Goal: Task Accomplishment & Management: Use online tool/utility

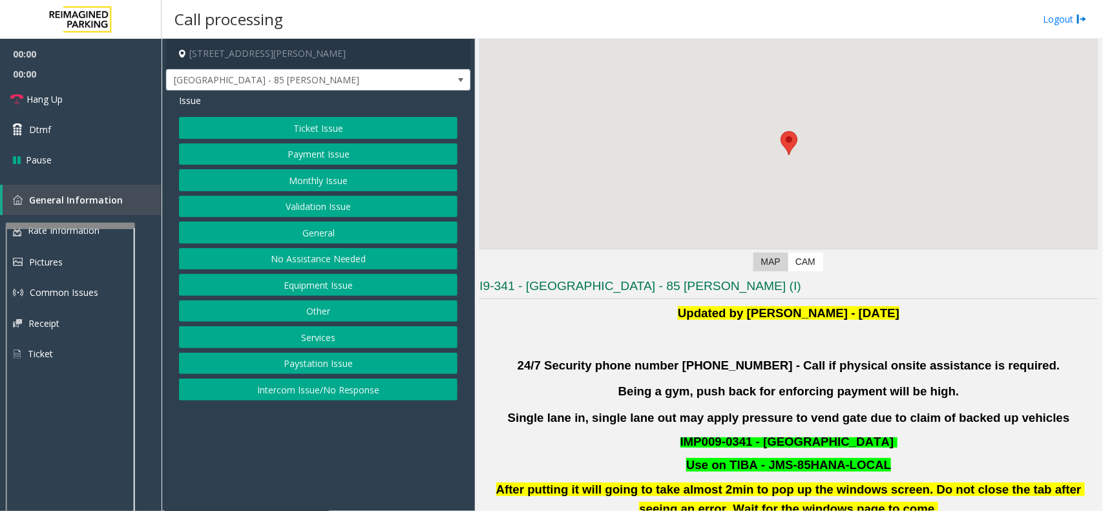
scroll to position [242, 0]
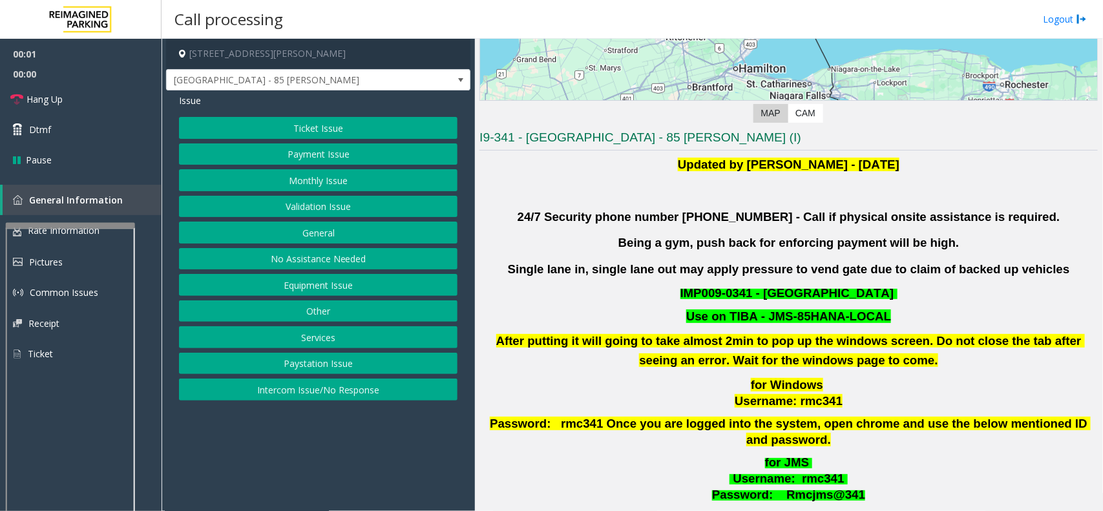
click at [357, 217] on button "Validation Issue" at bounding box center [318, 207] width 279 height 22
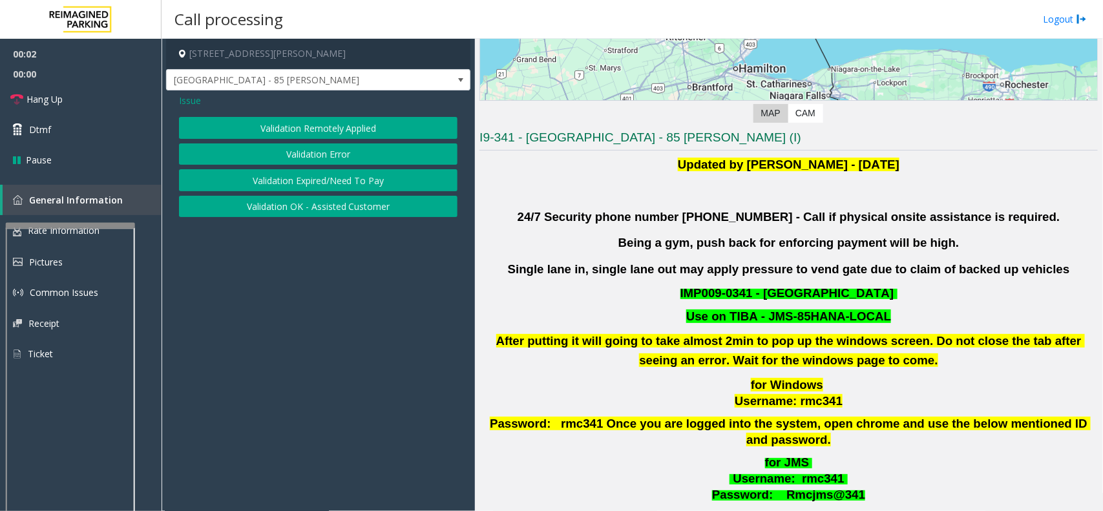
click at [296, 151] on button "Validation Error" at bounding box center [318, 155] width 279 height 22
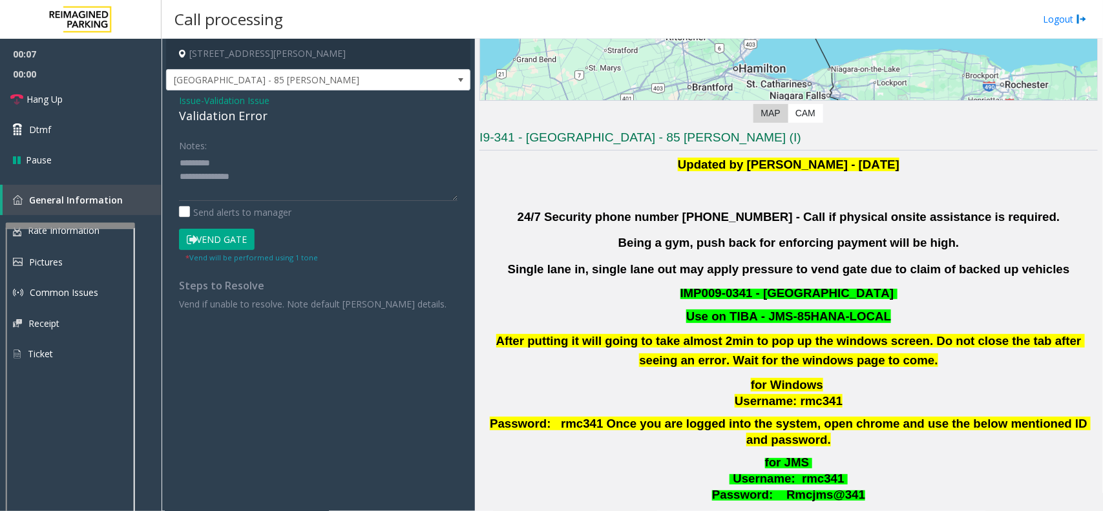
click at [213, 115] on div "Validation Error" at bounding box center [318, 115] width 279 height 17
click at [243, 198] on textarea at bounding box center [318, 177] width 279 height 48
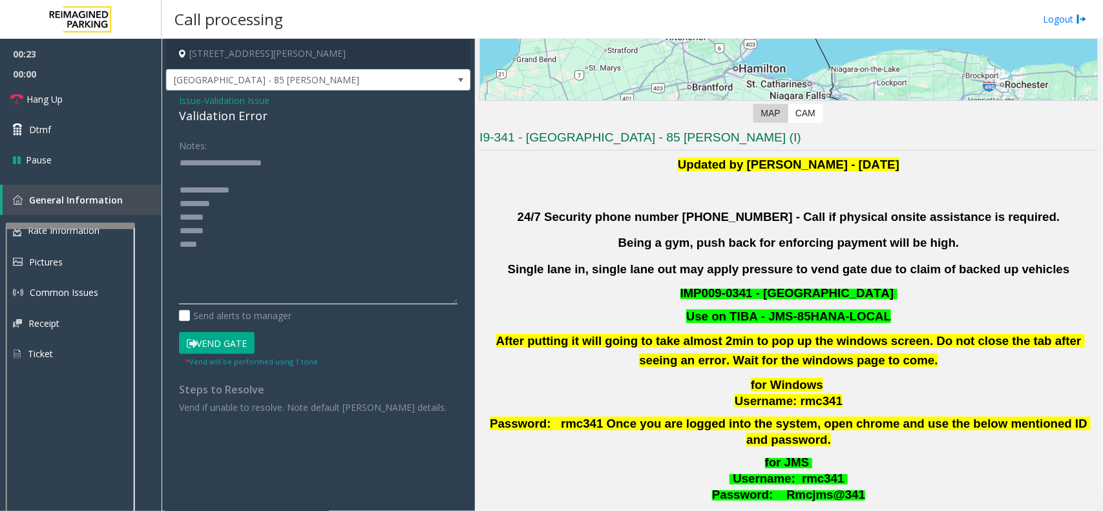
drag, startPoint x: 456, startPoint y: 199, endPoint x: 444, endPoint y: 304, distance: 105.4
click at [444, 304] on textarea at bounding box center [318, 229] width 279 height 152
click at [231, 182] on textarea at bounding box center [318, 229] width 279 height 152
drag, startPoint x: 227, startPoint y: 211, endPoint x: 221, endPoint y: 208, distance: 6.7
click at [222, 209] on textarea at bounding box center [318, 229] width 279 height 152
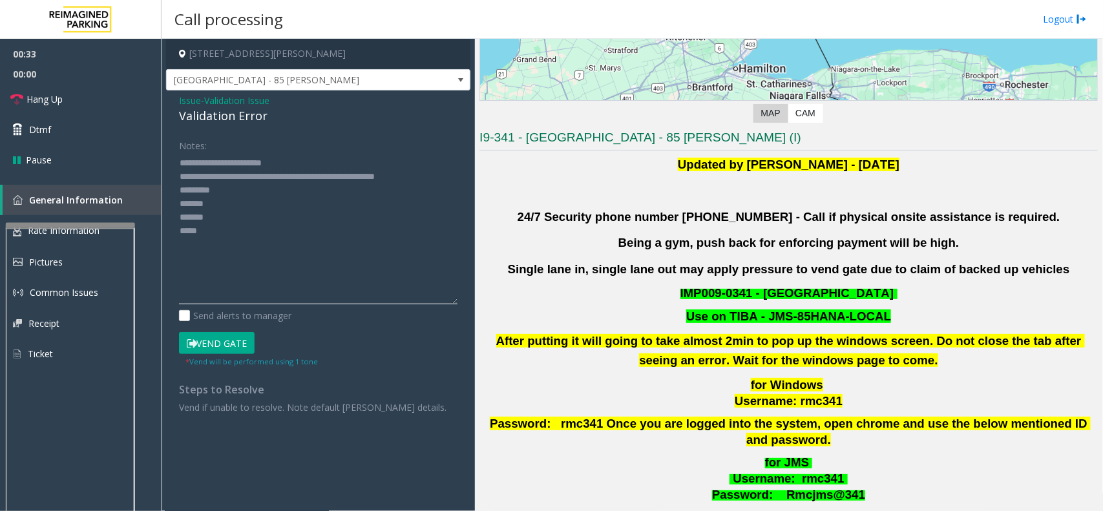
click at [227, 223] on textarea at bounding box center [318, 229] width 279 height 152
click at [220, 240] on textarea at bounding box center [318, 229] width 279 height 152
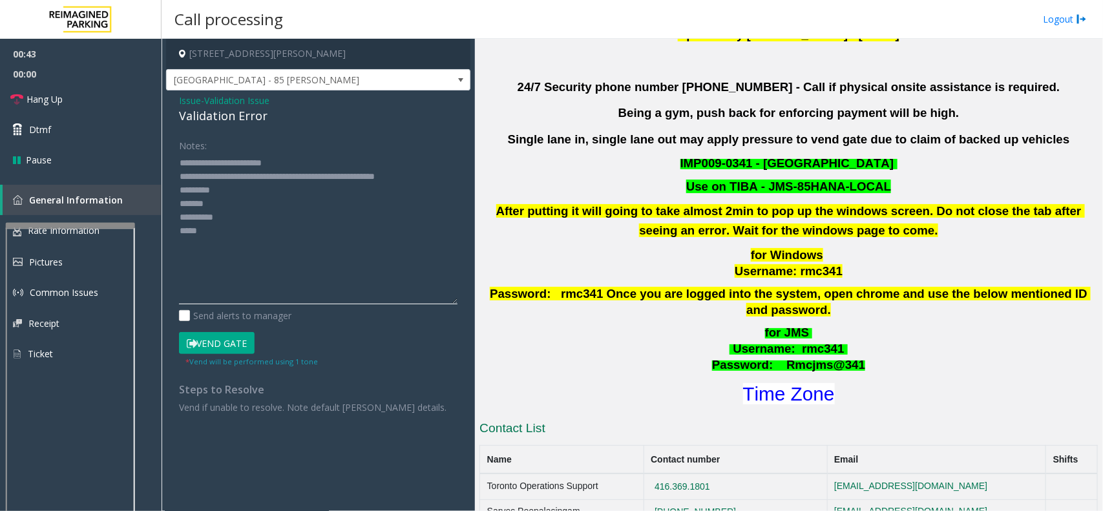
scroll to position [485, 0]
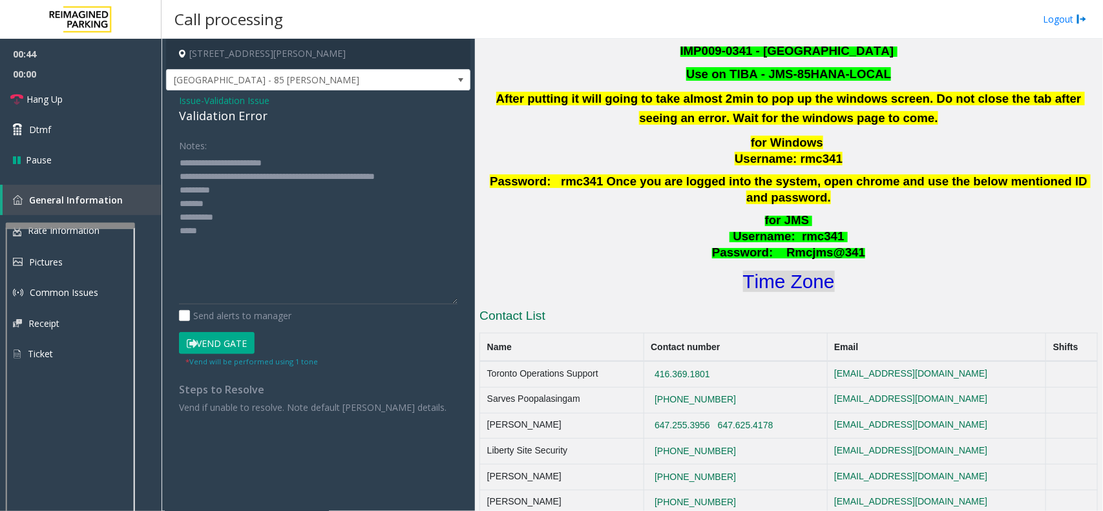
click at [796, 271] on font "Time Zone" at bounding box center [789, 281] width 92 height 21
click at [228, 233] on textarea at bounding box center [318, 229] width 279 height 152
click at [217, 191] on textarea at bounding box center [318, 229] width 279 height 152
type textarea "**********"
click at [225, 105] on span "Validation Issue" at bounding box center [236, 101] width 65 height 14
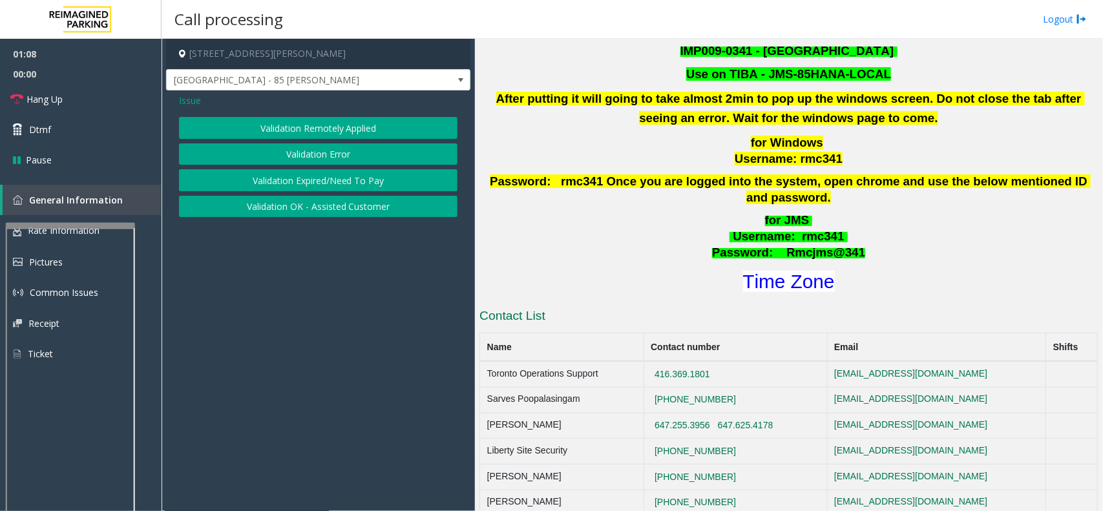
click at [188, 107] on span "Issue" at bounding box center [190, 101] width 22 height 14
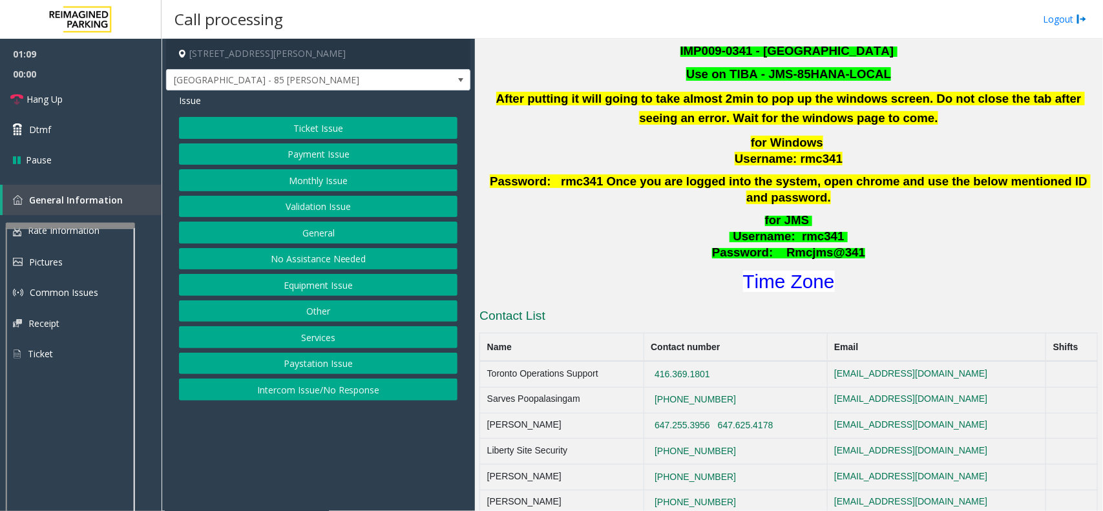
click at [340, 209] on button "Validation Issue" at bounding box center [318, 207] width 279 height 22
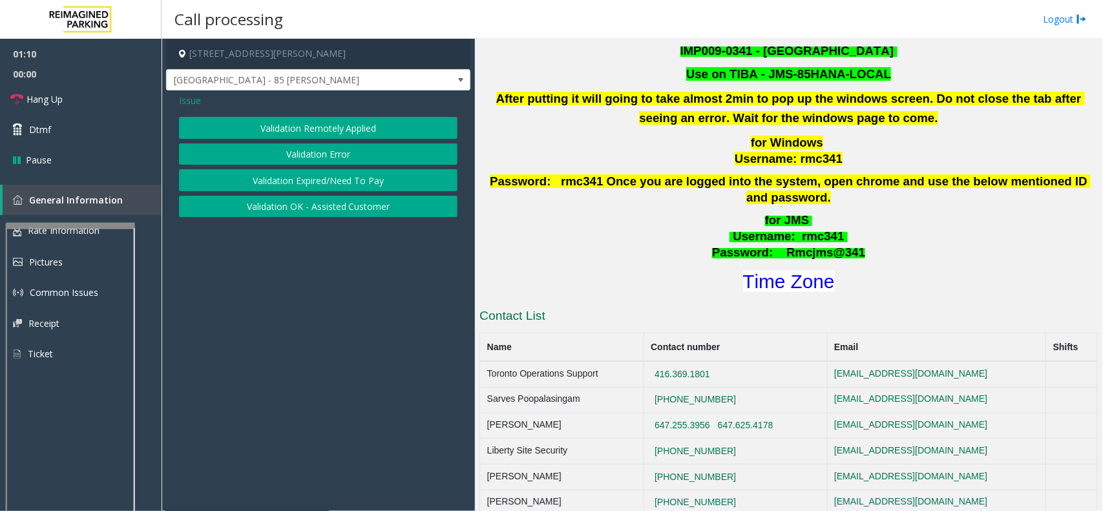
click at [309, 178] on button "Validation Expired/Need To Pay" at bounding box center [318, 180] width 279 height 22
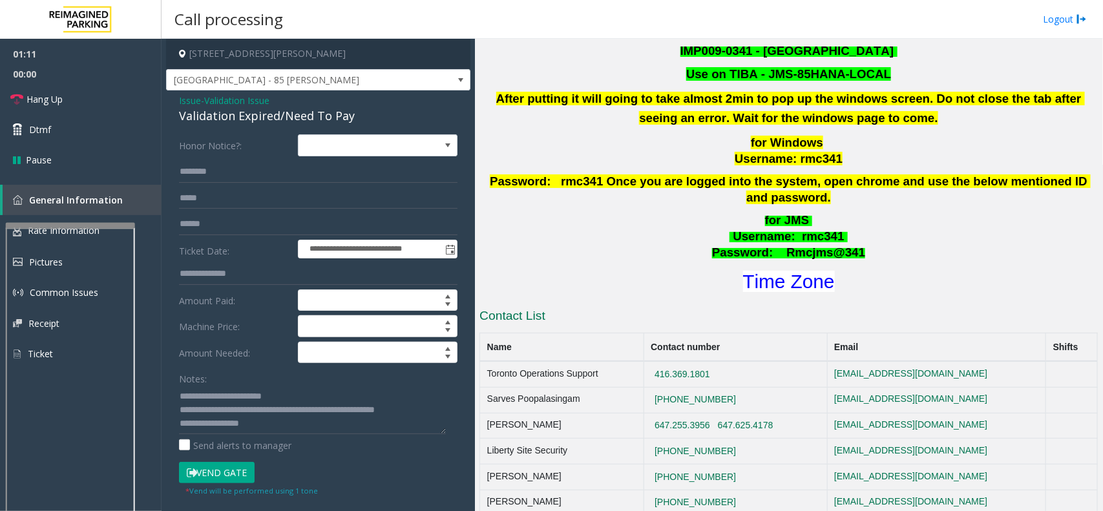
click at [218, 118] on div "Validation Expired/Need To Pay" at bounding box center [318, 115] width 279 height 17
copy div "Validation Expired/Need To Pay"
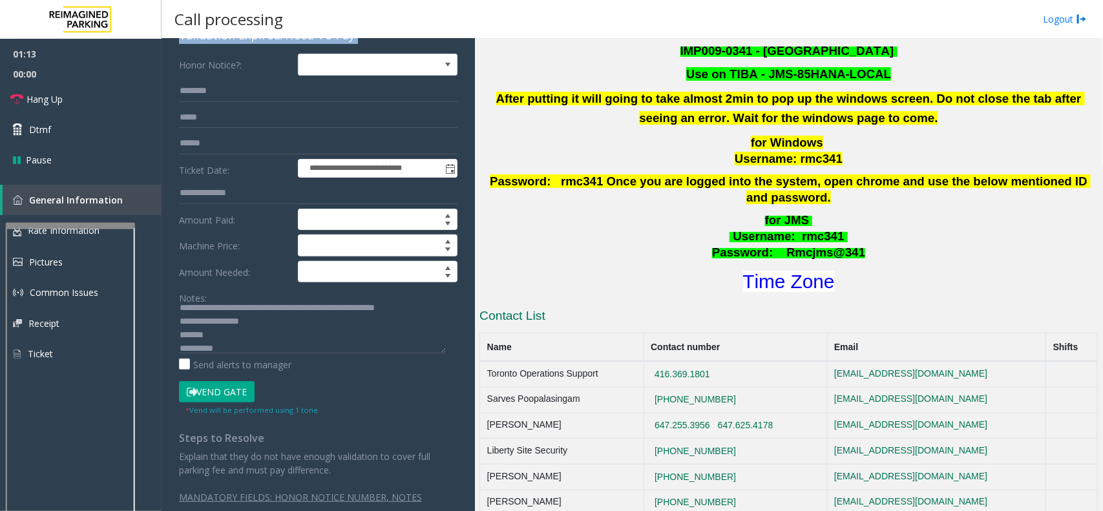
scroll to position [40, 0]
click at [222, 318] on textarea at bounding box center [312, 329] width 267 height 48
click at [212, 403] on button "Vend Gate" at bounding box center [217, 392] width 76 height 22
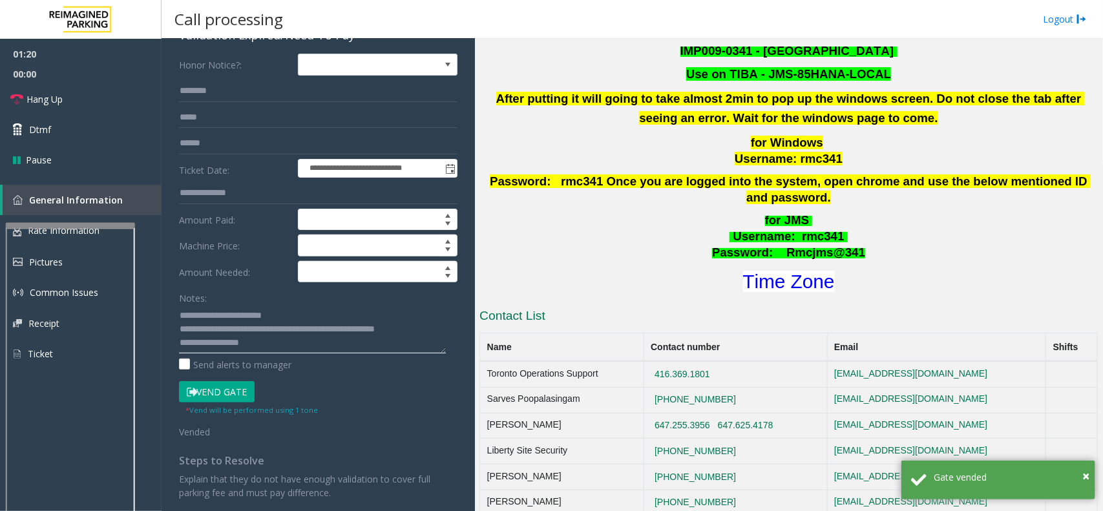
click at [273, 337] on textarea at bounding box center [312, 329] width 267 height 48
click at [286, 315] on textarea at bounding box center [312, 329] width 267 height 48
paste textarea "**********"
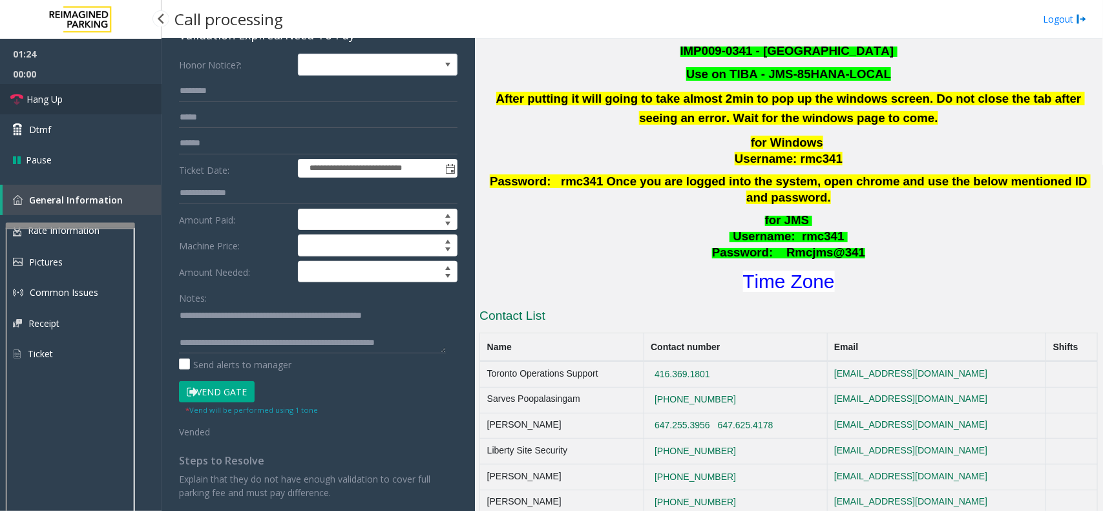
click at [80, 99] on link "Hang Up" at bounding box center [81, 99] width 162 height 30
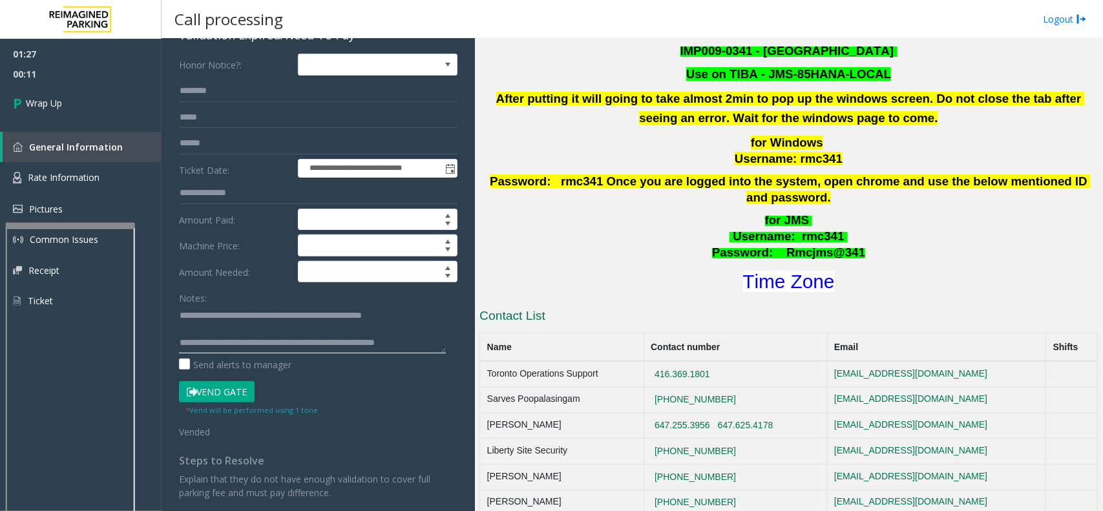
drag, startPoint x: 213, startPoint y: 317, endPoint x: 309, endPoint y: 314, distance: 95.7
click at [309, 314] on textarea at bounding box center [312, 329] width 267 height 48
click at [321, 325] on textarea at bounding box center [312, 329] width 267 height 48
drag, startPoint x: 275, startPoint y: 314, endPoint x: 211, endPoint y: 312, distance: 64.0
click at [211, 312] on textarea at bounding box center [312, 329] width 267 height 48
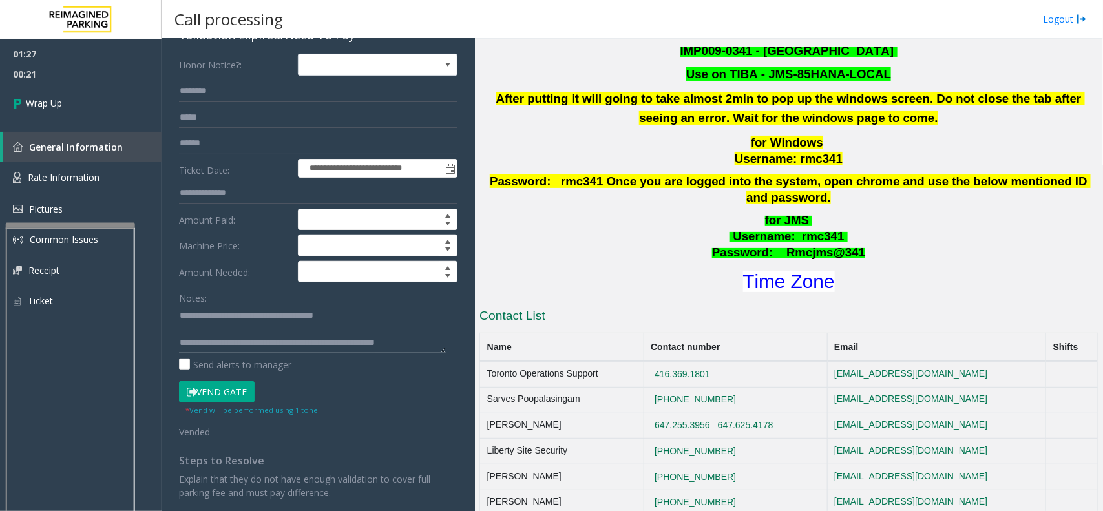
click at [366, 321] on textarea at bounding box center [312, 329] width 267 height 48
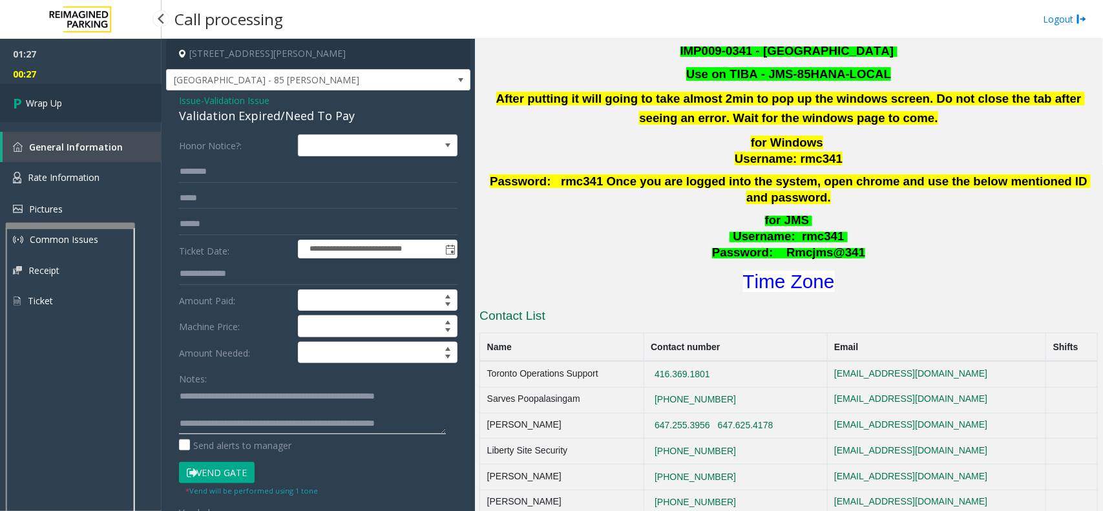
type textarea "**********"
click at [43, 101] on span "Wrap Up" at bounding box center [44, 103] width 36 height 14
